Goal: Transaction & Acquisition: Purchase product/service

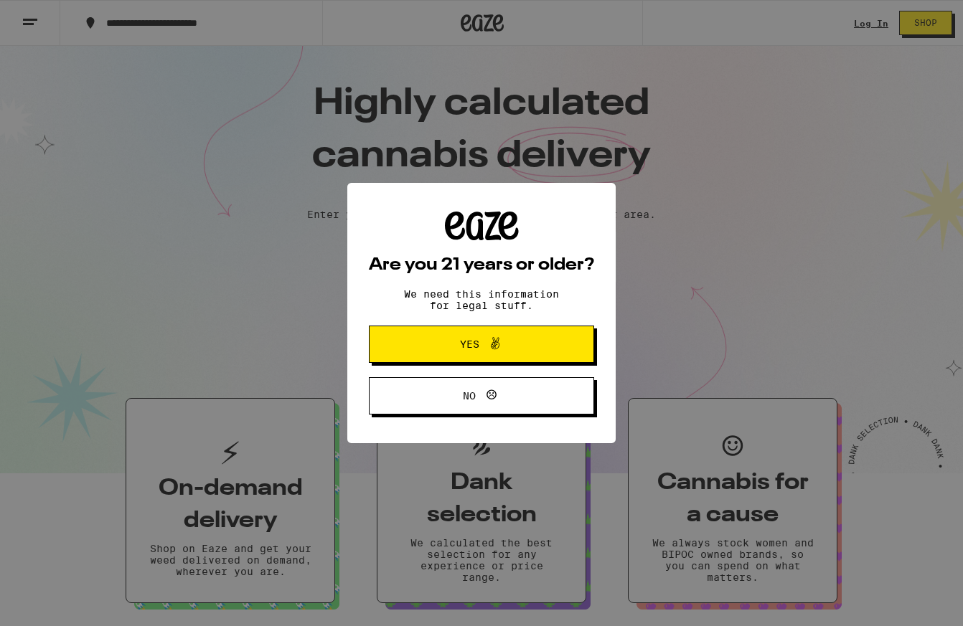
click at [512, 359] on button "Yes" at bounding box center [481, 344] width 225 height 37
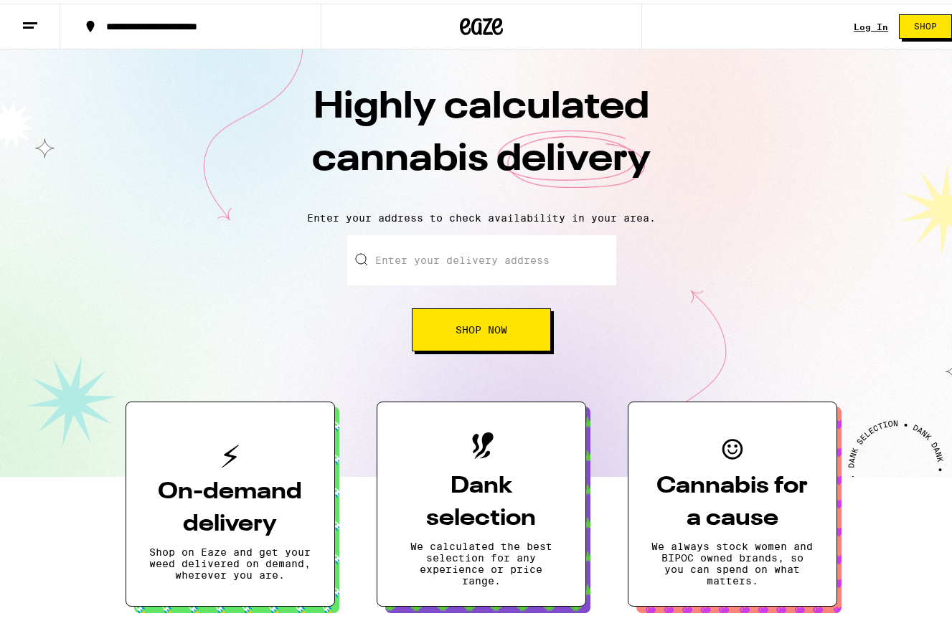
click at [471, 259] on input "Enter your delivery address" at bounding box center [481, 257] width 269 height 50
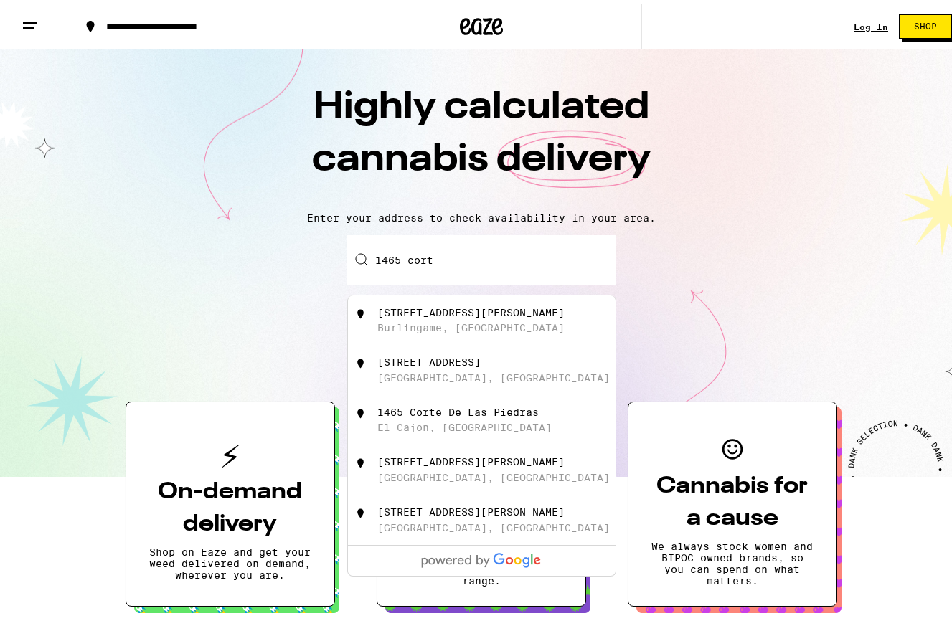
click at [449, 323] on div "Burlingame, [GEOGRAPHIC_DATA]" at bounding box center [470, 324] width 187 height 11
type input "[STREET_ADDRESS][PERSON_NAME]"
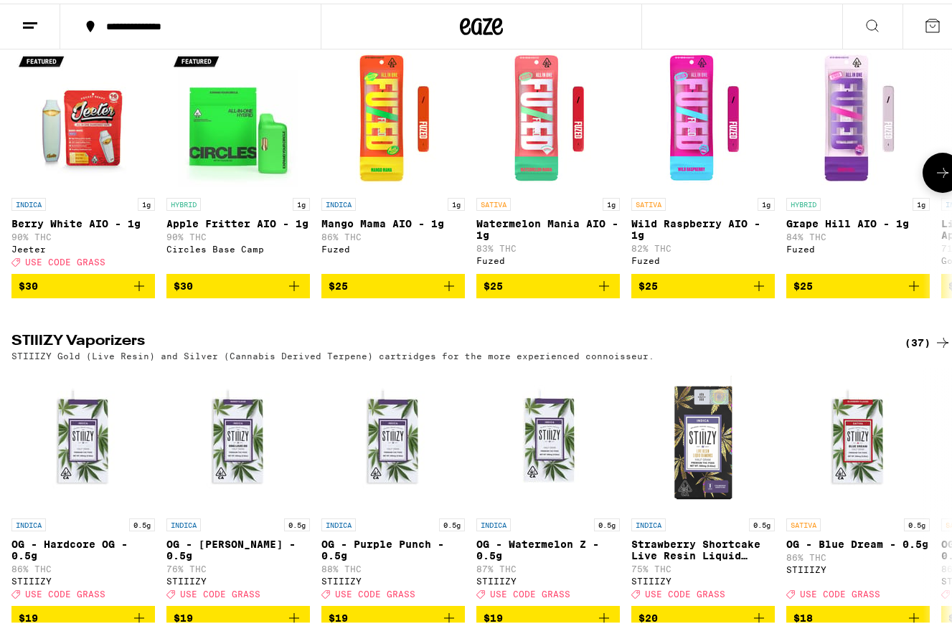
scroll to position [2476, 0]
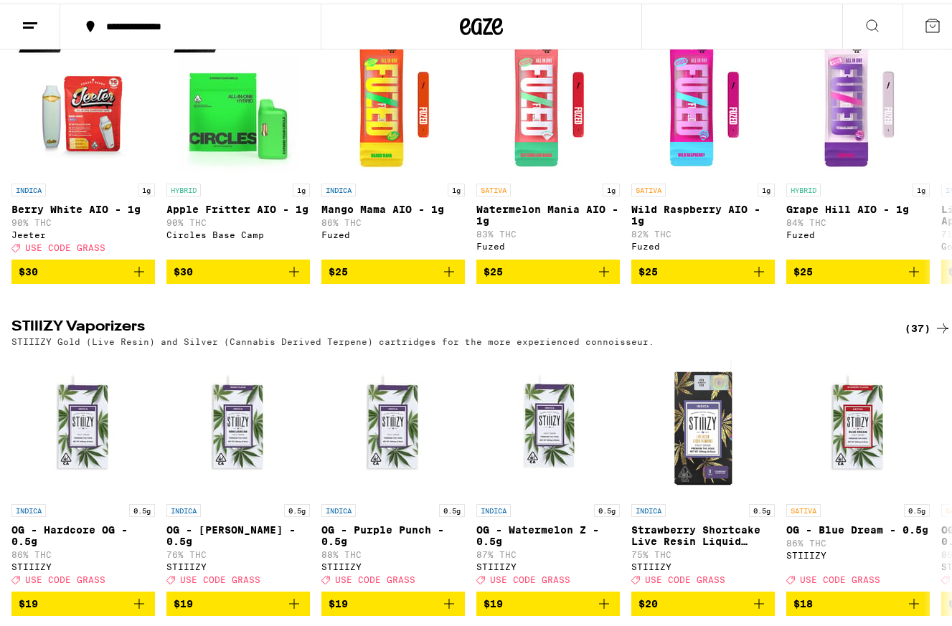
click at [923, 13] on div "(94)" at bounding box center [928, 4] width 47 height 17
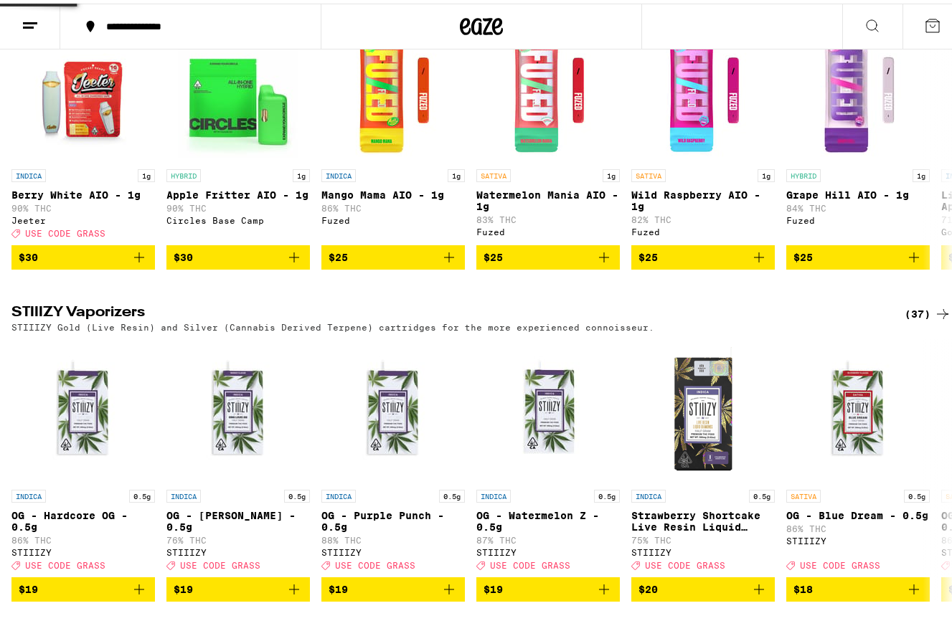
scroll to position [2494, 0]
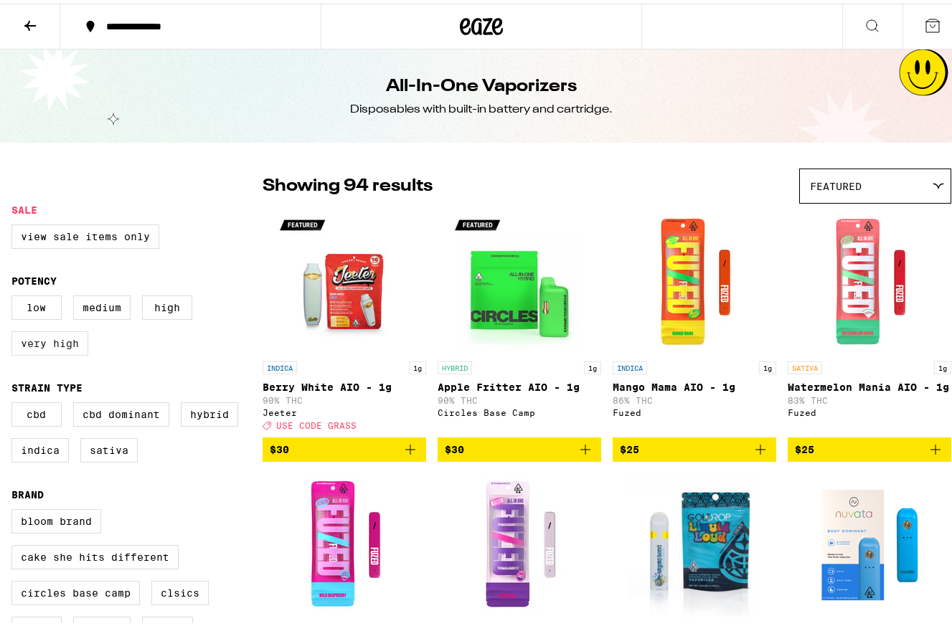
click at [61, 350] on label "Very High" at bounding box center [49, 340] width 77 height 24
click at [15, 295] on input "Very High" at bounding box center [14, 294] width 1 height 1
checkbox input "true"
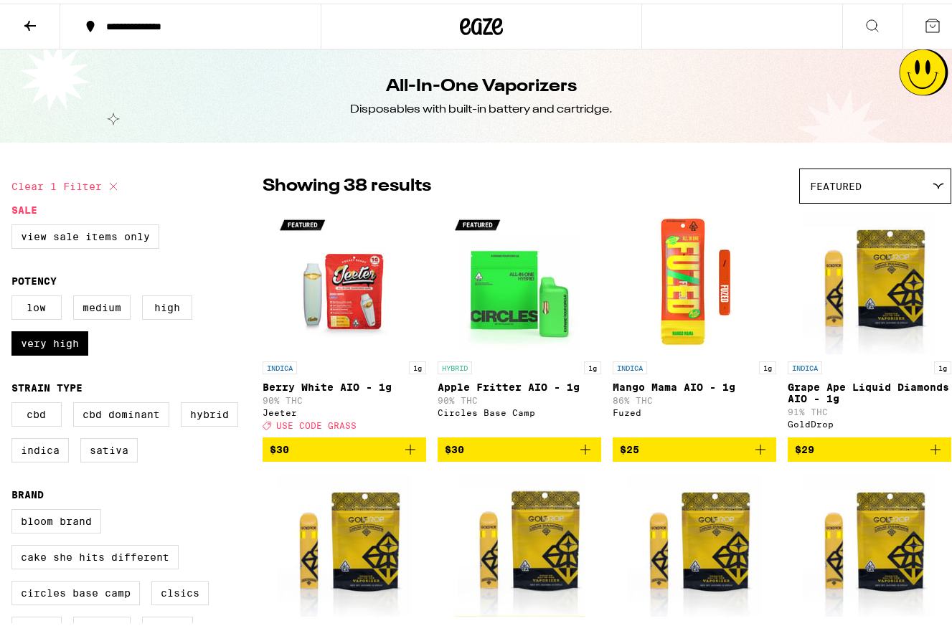
click at [579, 455] on icon "Add to bag" at bounding box center [585, 446] width 17 height 17
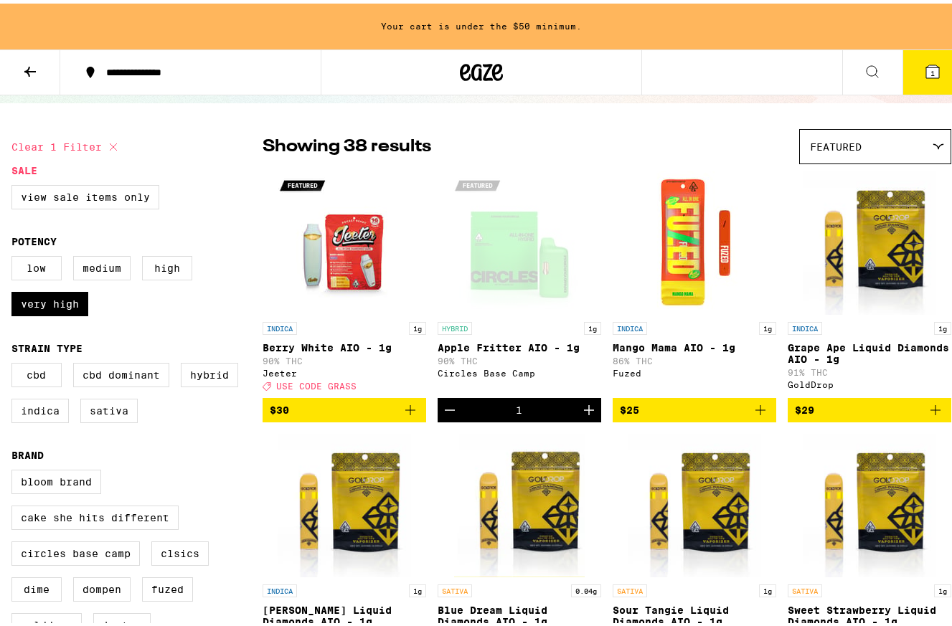
scroll to position [72, 0]
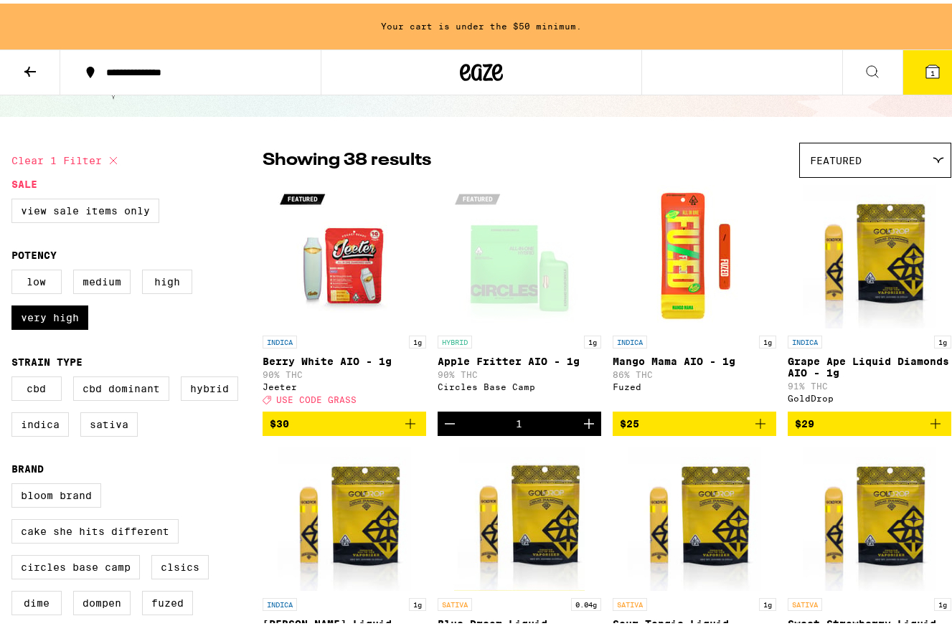
click at [926, 161] on div "Featured" at bounding box center [875, 157] width 151 height 34
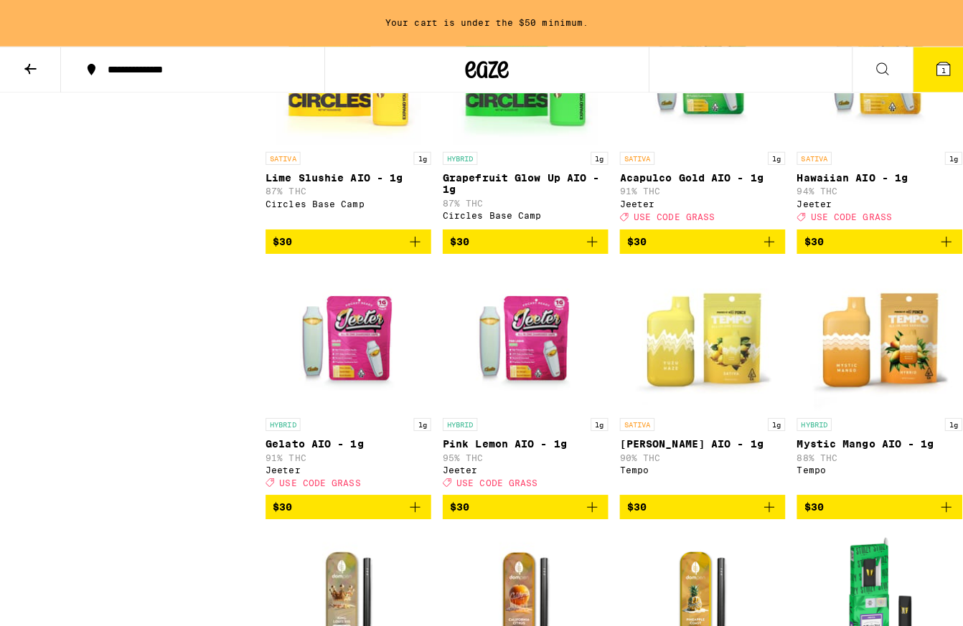
scroll to position [1023, 0]
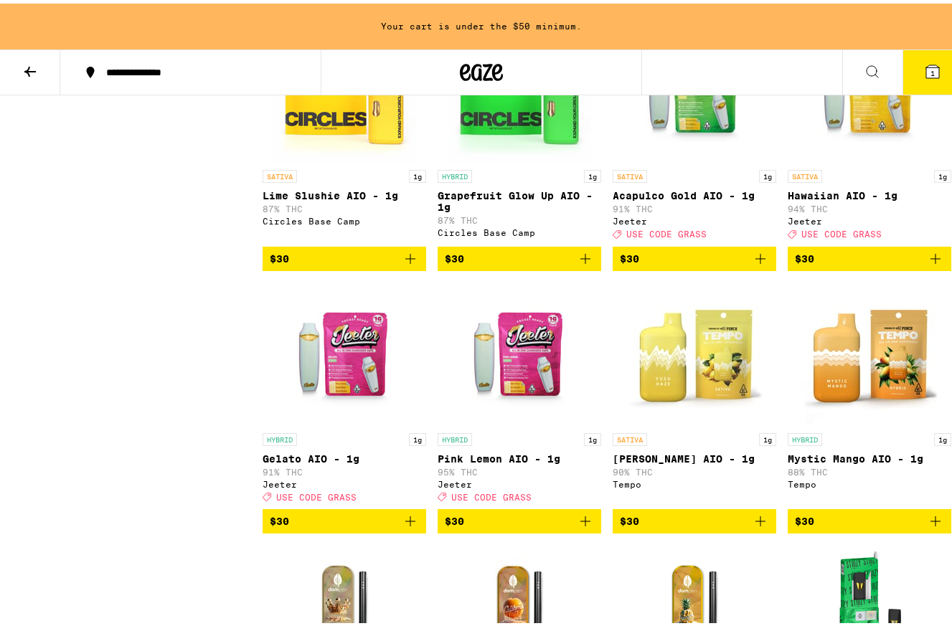
click at [646, 461] on p "[PERSON_NAME] AIO - 1g" at bounding box center [695, 455] width 164 height 11
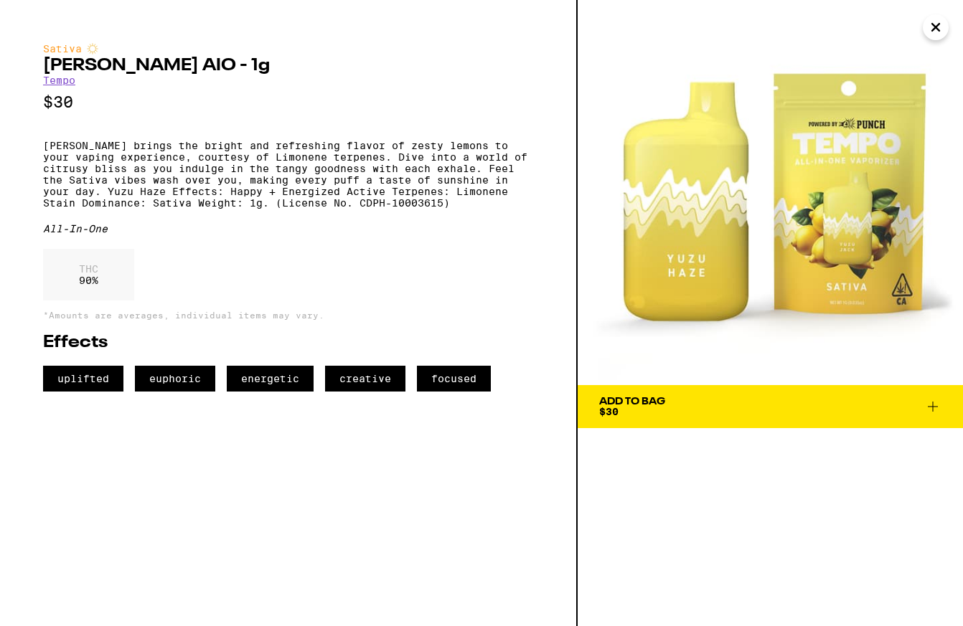
click at [739, 403] on span "Add To Bag $30" at bounding box center [770, 407] width 342 height 20
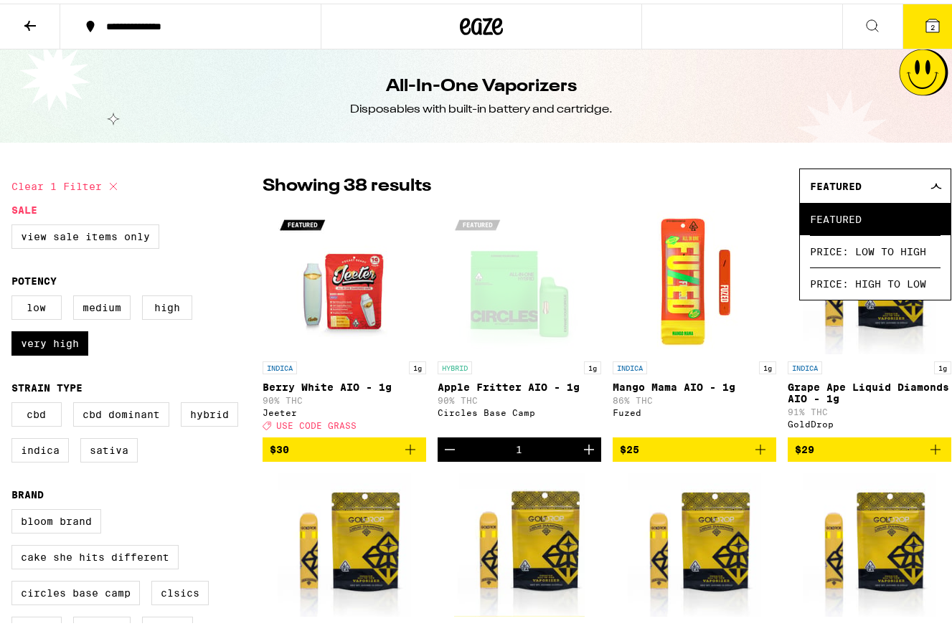
click at [931, 24] on span "2" at bounding box center [933, 23] width 4 height 9
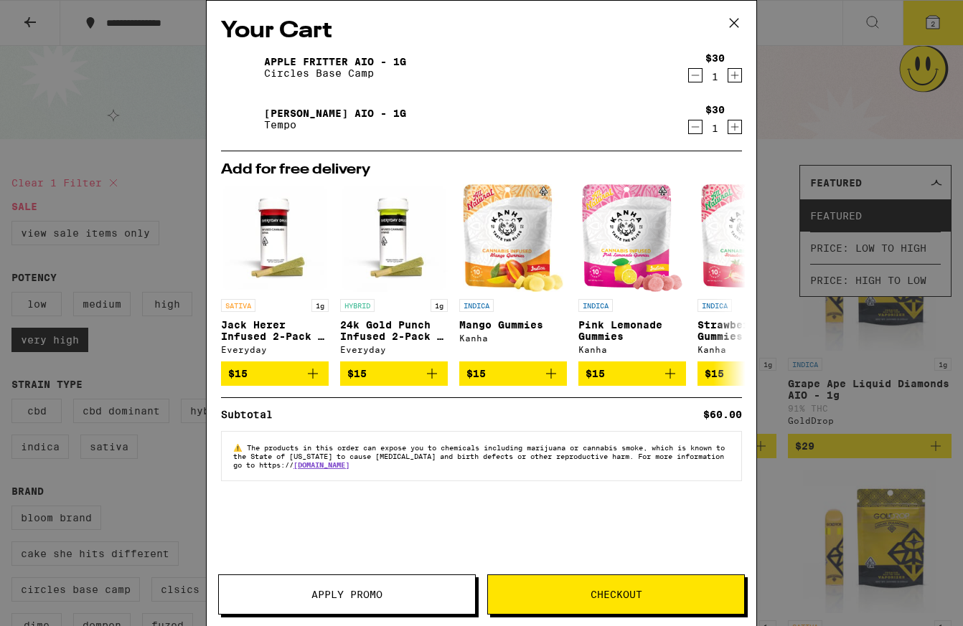
click at [731, 24] on icon at bounding box center [734, 23] width 22 height 22
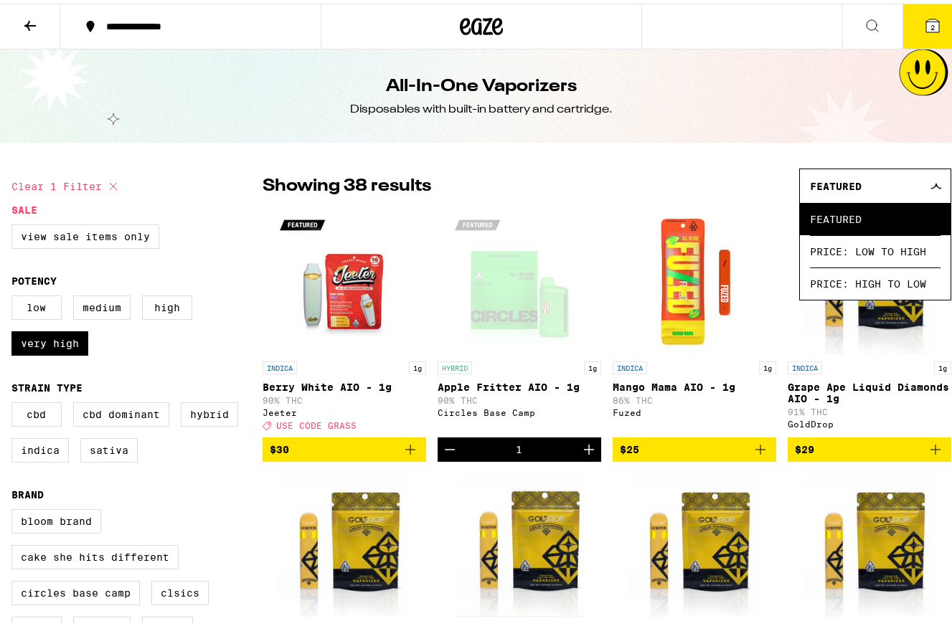
click at [477, 25] on icon at bounding box center [481, 23] width 43 height 26
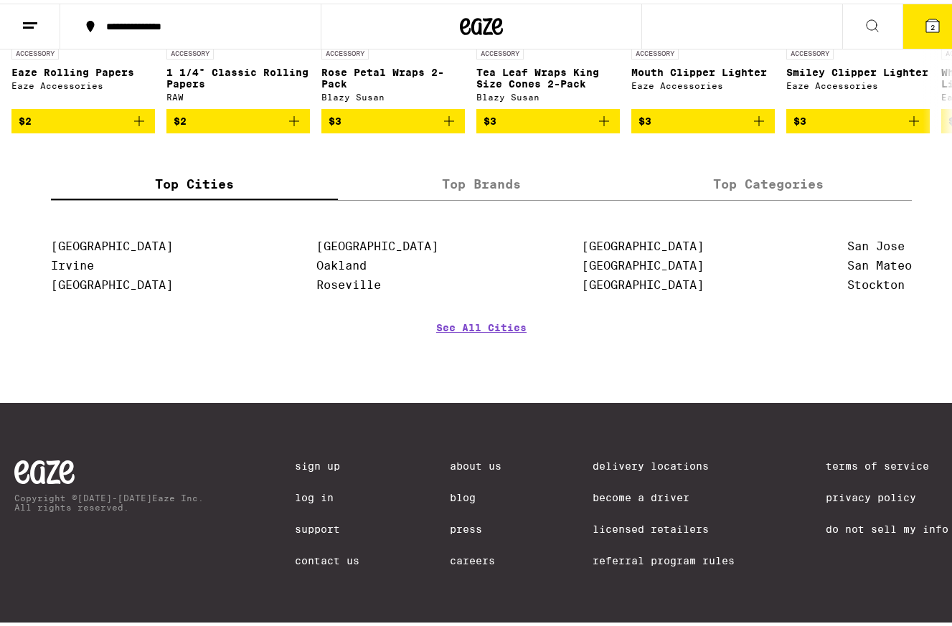
scroll to position [6279, 0]
click at [853, 269] on link "San Mateo" at bounding box center [880, 262] width 65 height 14
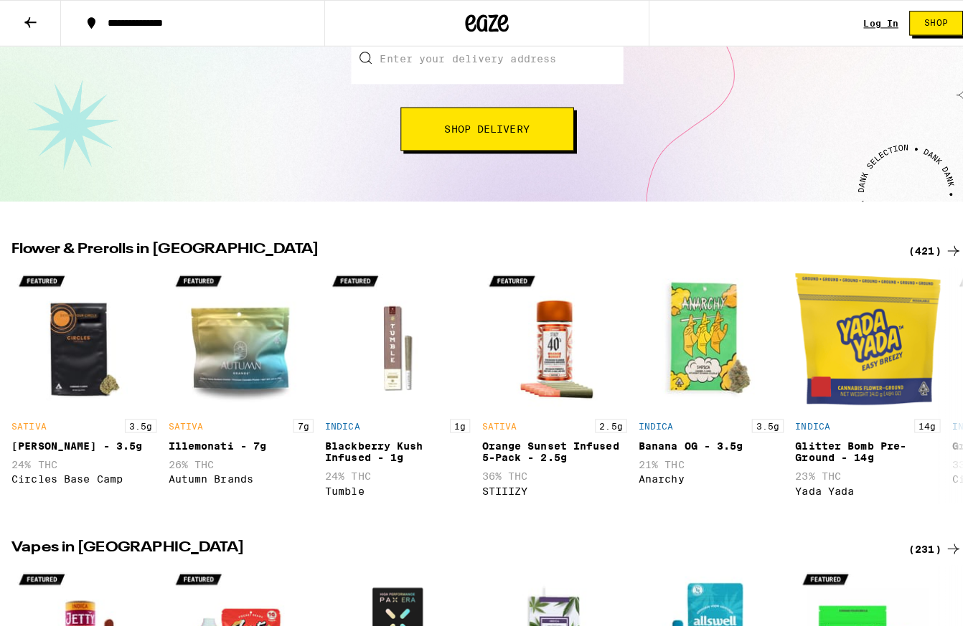
scroll to position [287, 0]
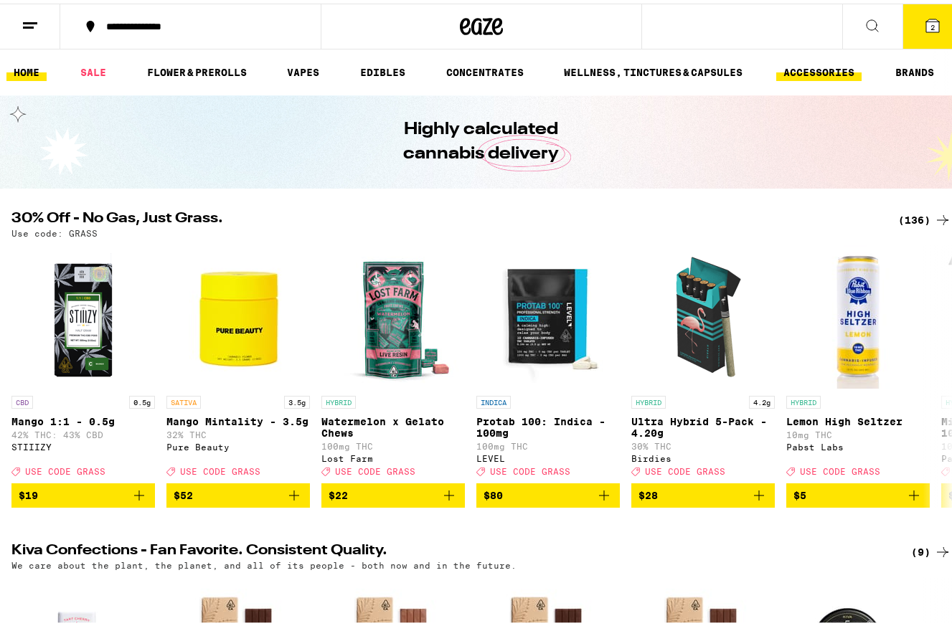
click at [817, 71] on link "ACCESSORIES" at bounding box center [818, 68] width 85 height 17
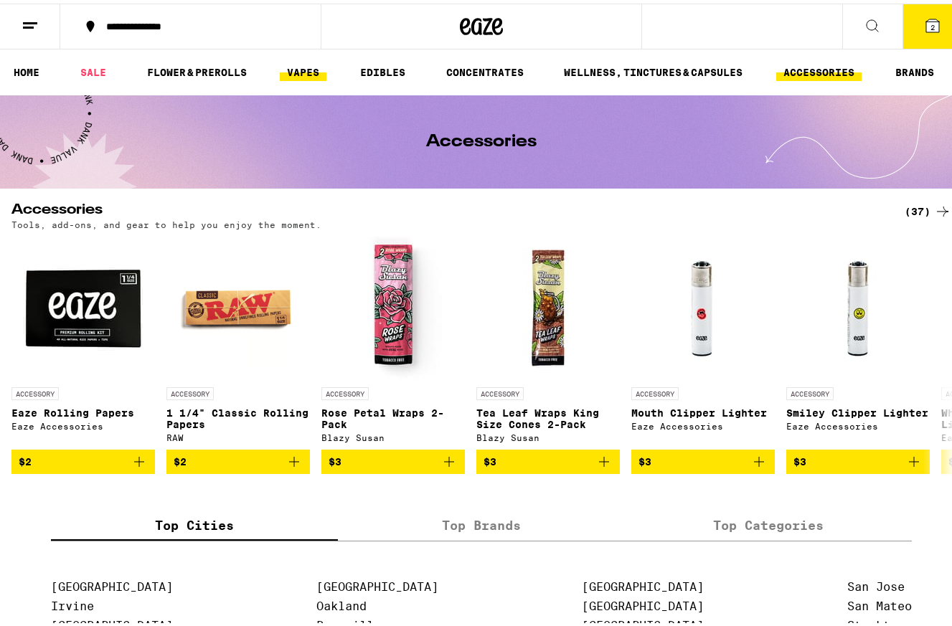
click at [295, 72] on link "VAPES" at bounding box center [303, 68] width 47 height 17
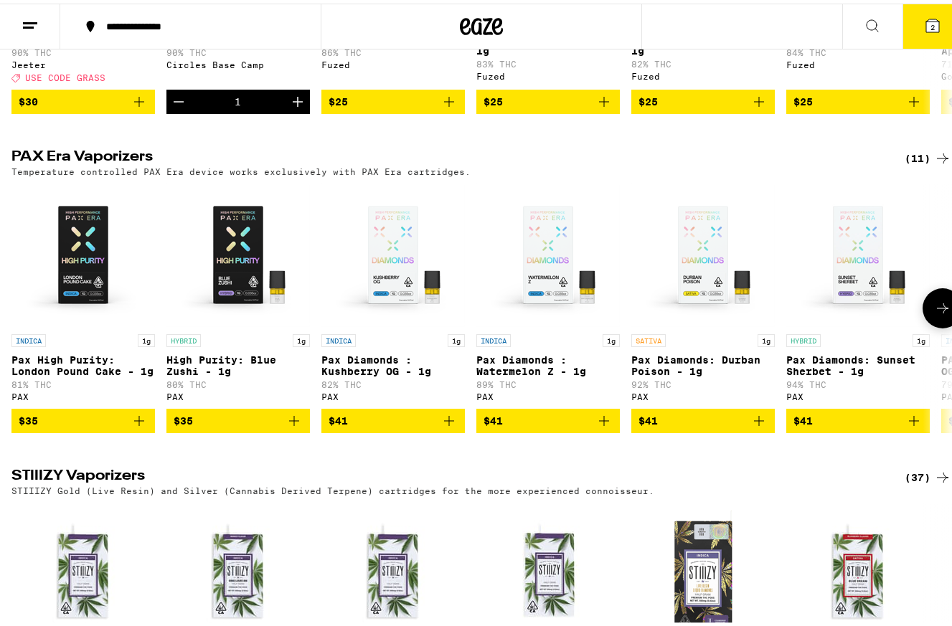
scroll to position [664, 0]
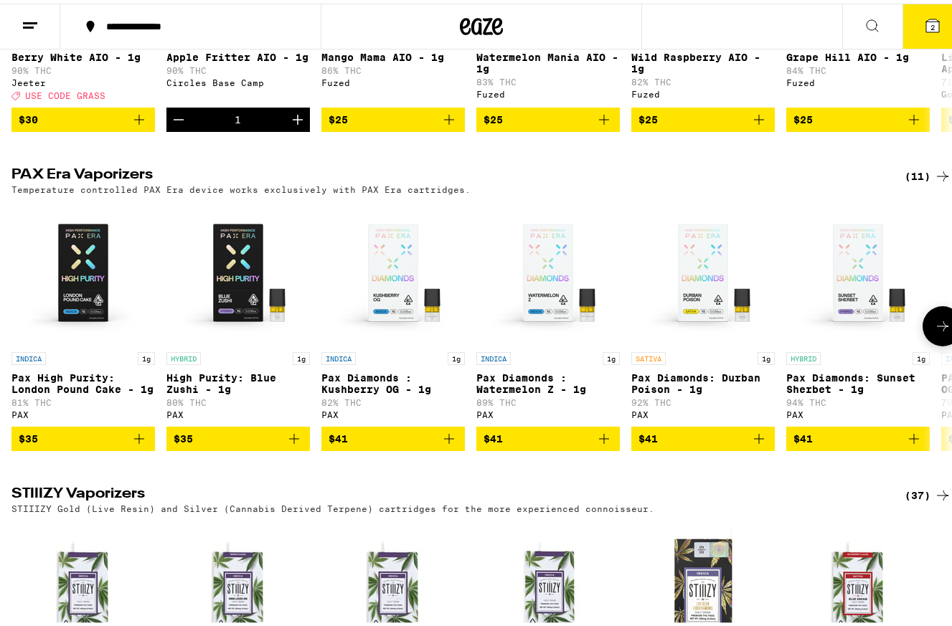
click at [820, 392] on p "Pax Diamonds: Sunset Sherbet - 1g" at bounding box center [859, 380] width 144 height 23
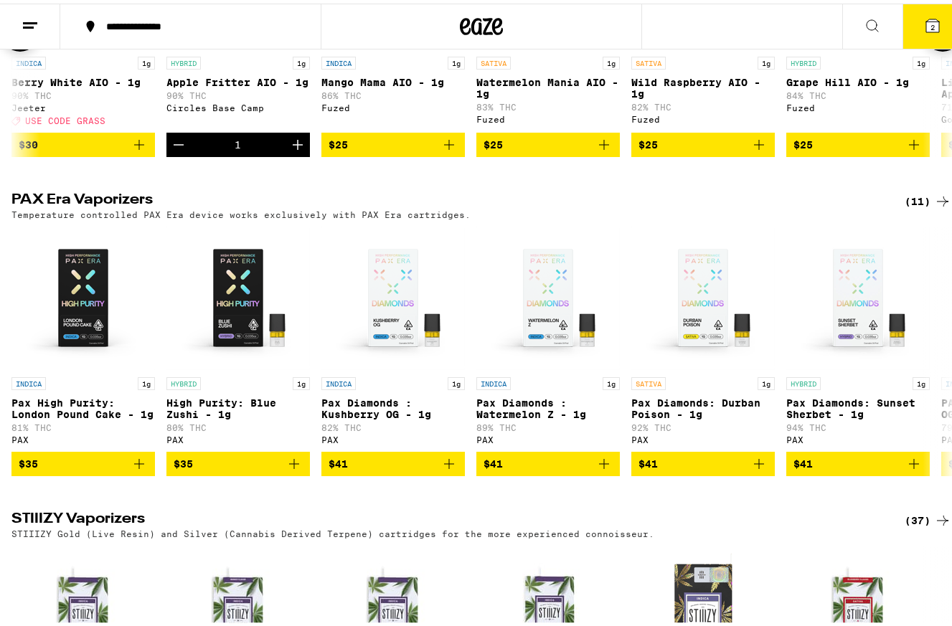
scroll to position [969, 0]
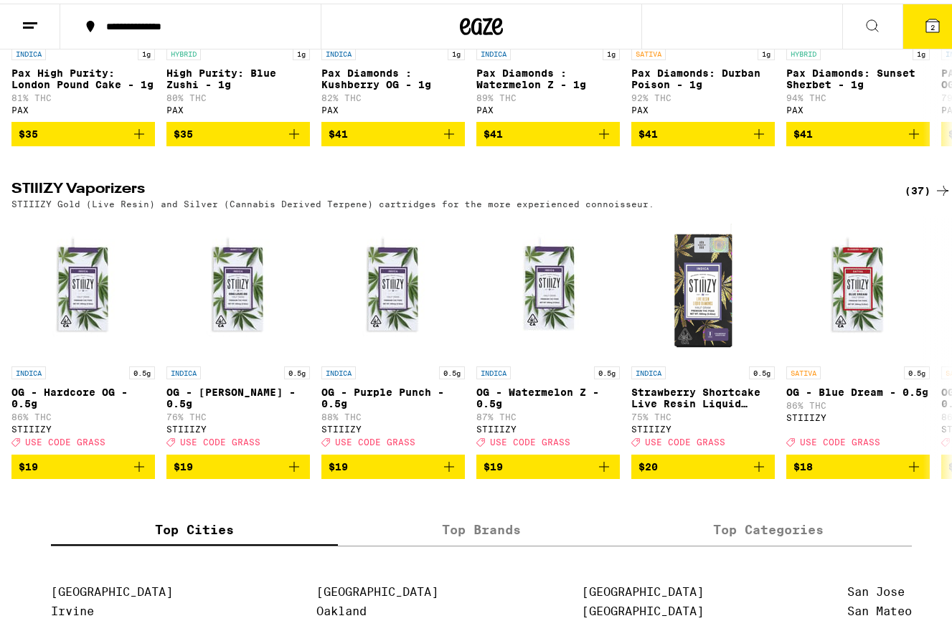
click at [913, 196] on div "(37)" at bounding box center [928, 187] width 47 height 17
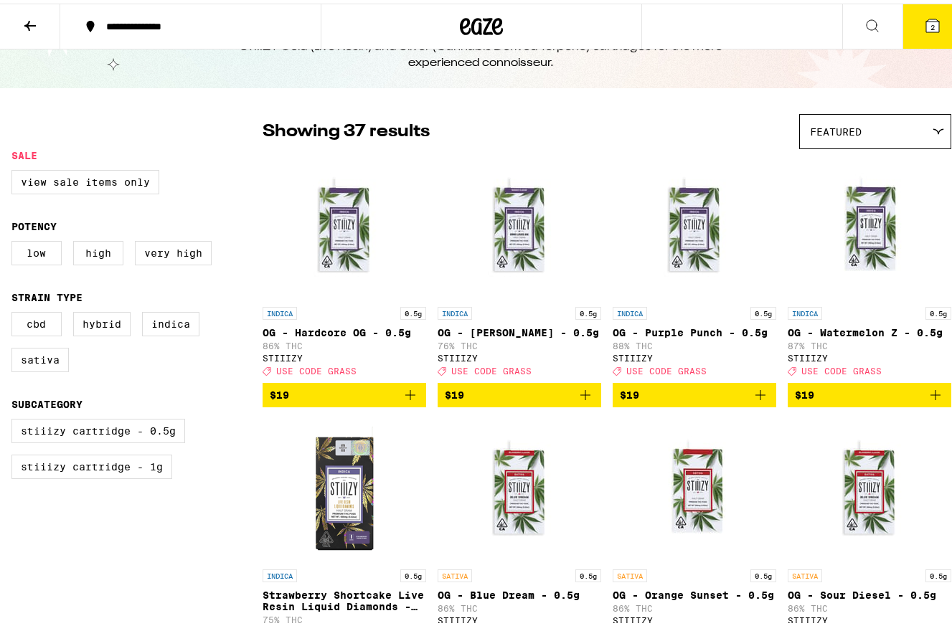
scroll to position [54, 0]
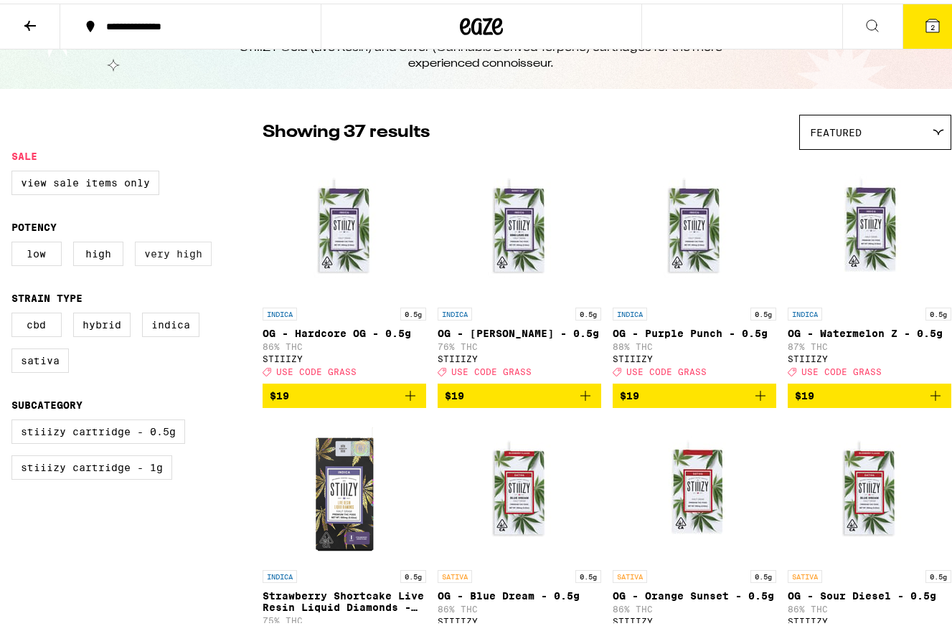
click at [175, 260] on label "Very High" at bounding box center [173, 250] width 77 height 24
click at [15, 241] on input "Very High" at bounding box center [14, 240] width 1 height 1
checkbox input "true"
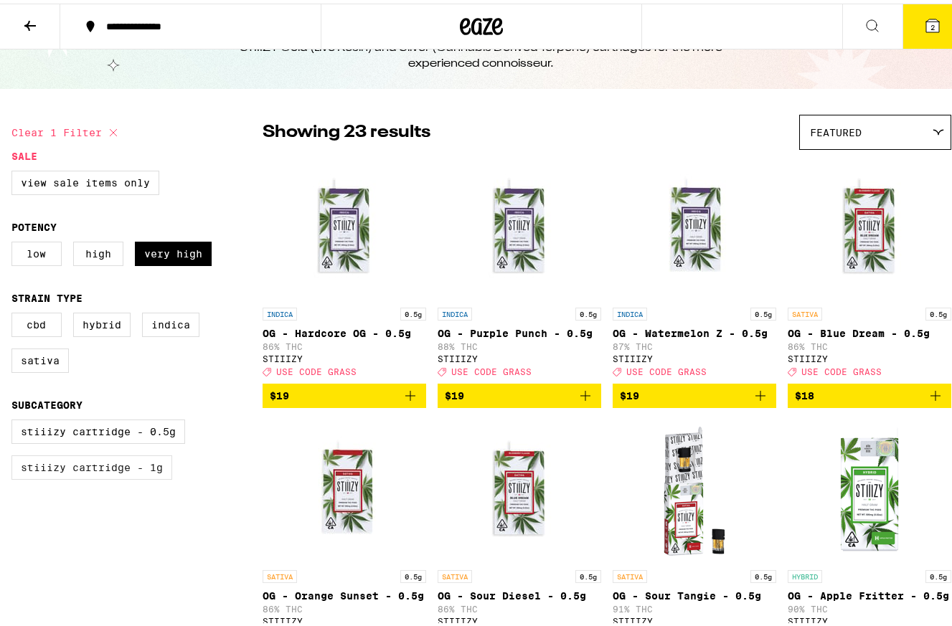
click at [111, 477] on label "STIIIZY Cartridge - 1g" at bounding box center [91, 464] width 161 height 24
click at [15, 419] on input "STIIIZY Cartridge - 1g" at bounding box center [14, 418] width 1 height 1
checkbox input "true"
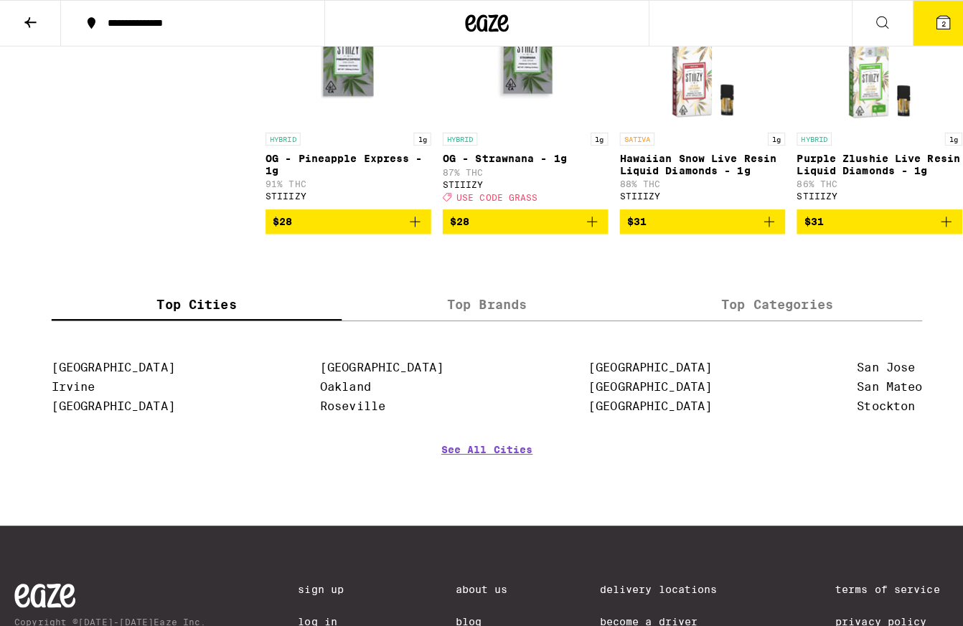
scroll to position [754, 0]
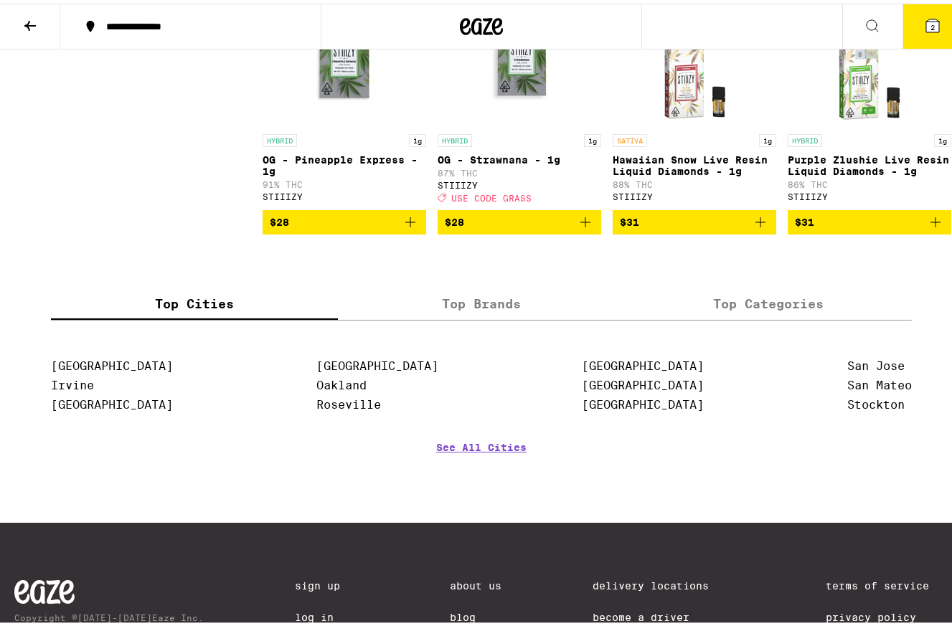
click at [314, 227] on span "$28" at bounding box center [344, 218] width 149 height 17
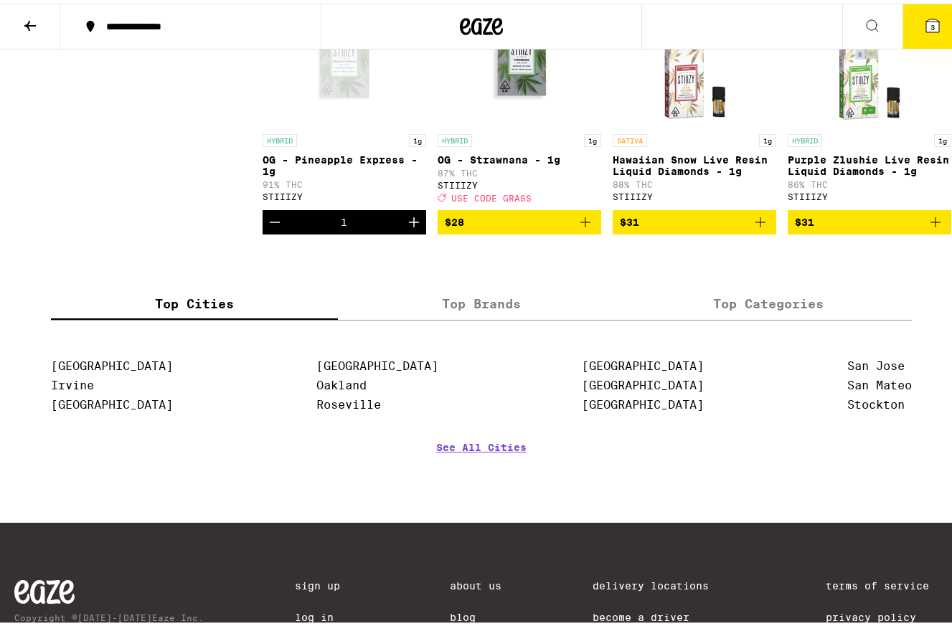
click at [413, 227] on icon "Increment" at bounding box center [413, 218] width 17 height 17
click at [926, 19] on icon at bounding box center [932, 22] width 13 height 13
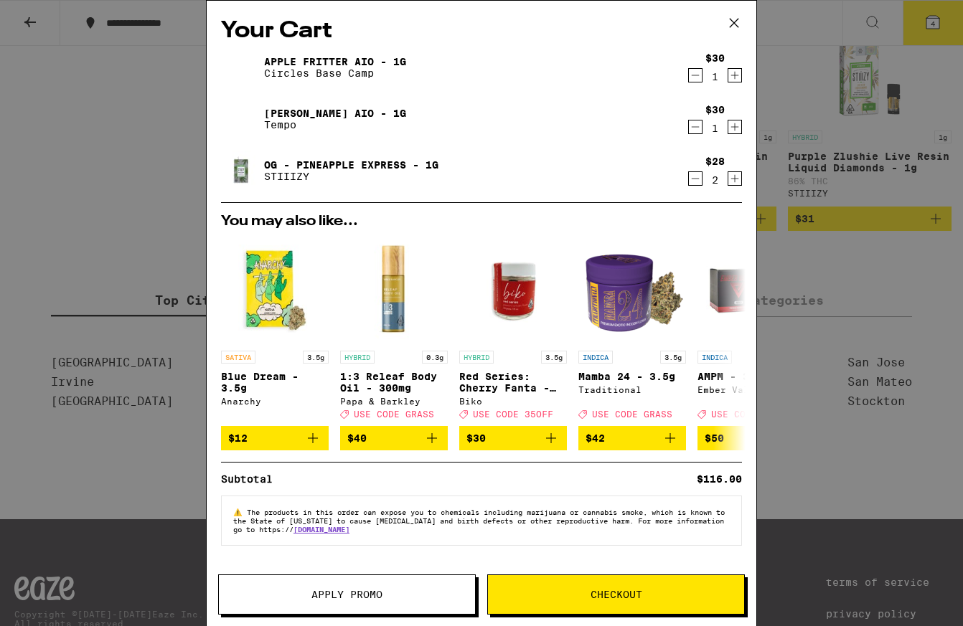
click at [690, 177] on icon "Decrement" at bounding box center [695, 178] width 13 height 17
click at [613, 596] on span "Checkout" at bounding box center [617, 595] width 52 height 10
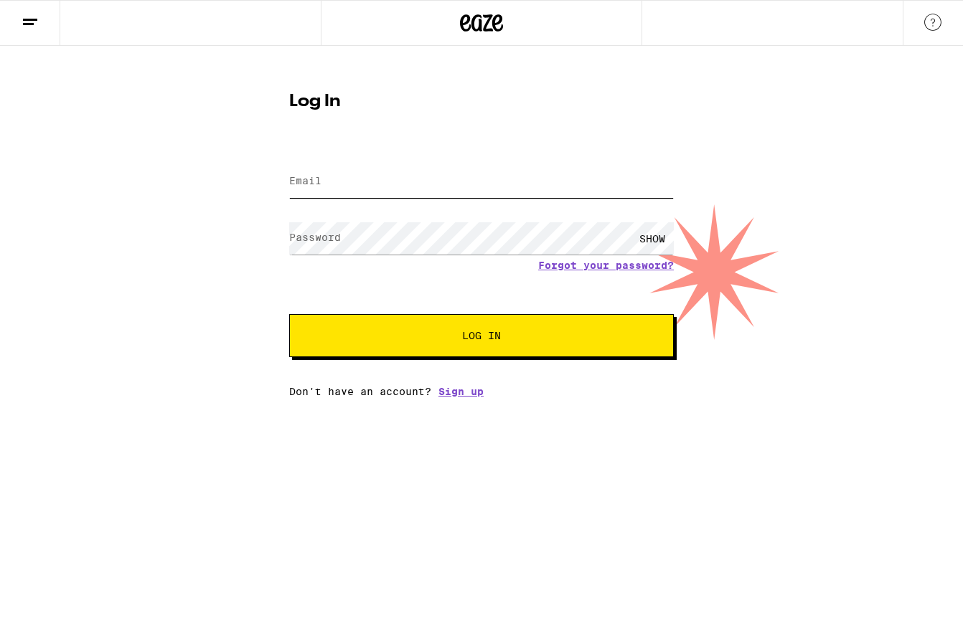
click at [404, 180] on input "Email" at bounding box center [481, 182] width 385 height 32
type input "[EMAIL_ADDRESS][DOMAIN_NAME]"
drag, startPoint x: 395, startPoint y: 262, endPoint x: 258, endPoint y: 254, distance: 136.6
click at [258, 254] on div "Log In Email Email [EMAIL_ADDRESS][DOMAIN_NAME] Password Password SHOW Forgot y…" at bounding box center [481, 222] width 963 height 352
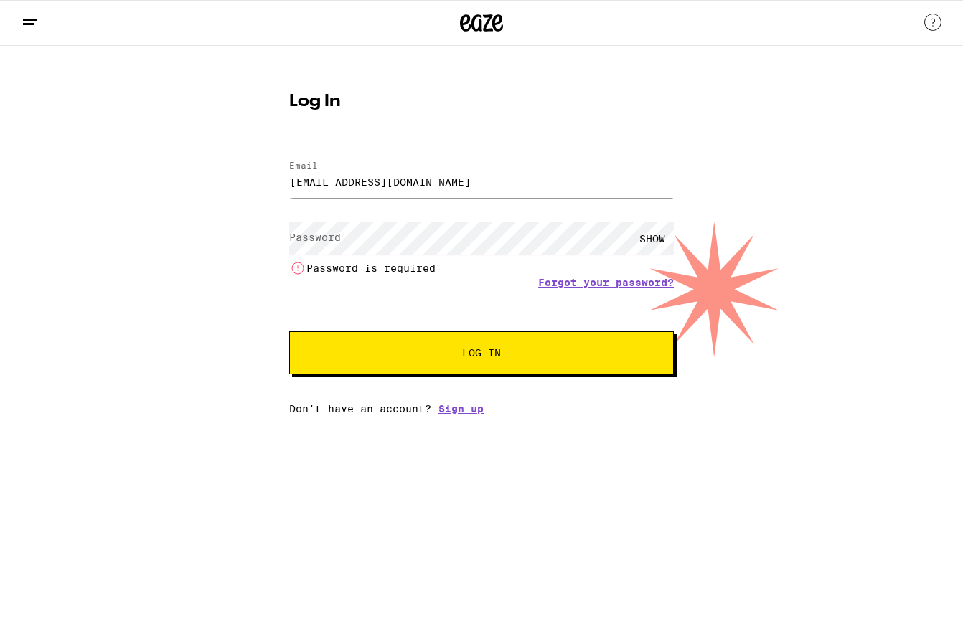
click at [329, 240] on label "Password" at bounding box center [315, 237] width 52 height 11
